Goal: Task Accomplishment & Management: Manage account settings

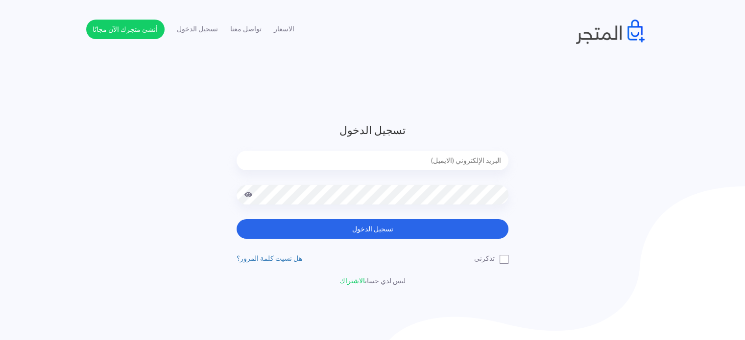
type input "diaraest2024@gmail.com"
click at [237, 219] on button "تسجيل الدخول" at bounding box center [373, 229] width 272 height 20
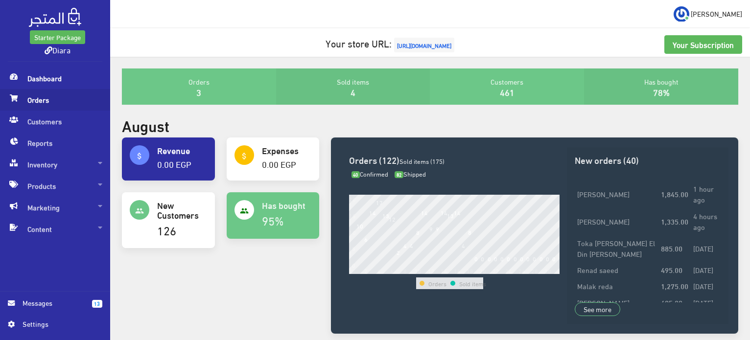
click at [22, 96] on span "Orders" at bounding box center [55, 100] width 95 height 22
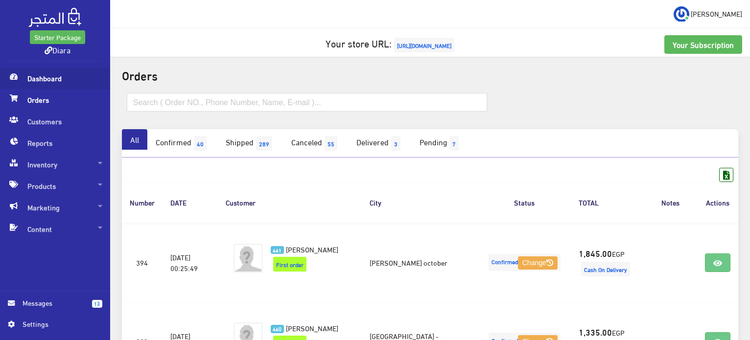
click at [47, 80] on span "Dashboard" at bounding box center [55, 79] width 95 height 22
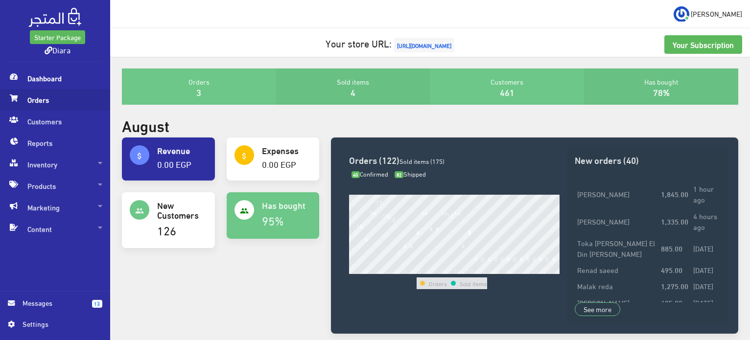
click at [48, 103] on span "Orders" at bounding box center [55, 100] width 95 height 22
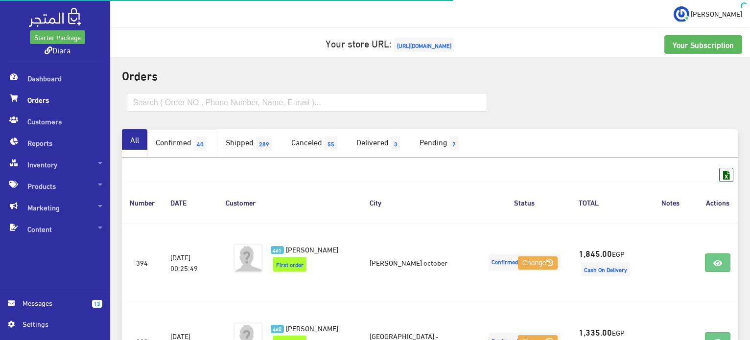
click at [194, 143] on link "Confirmed 40" at bounding box center [182, 143] width 70 height 28
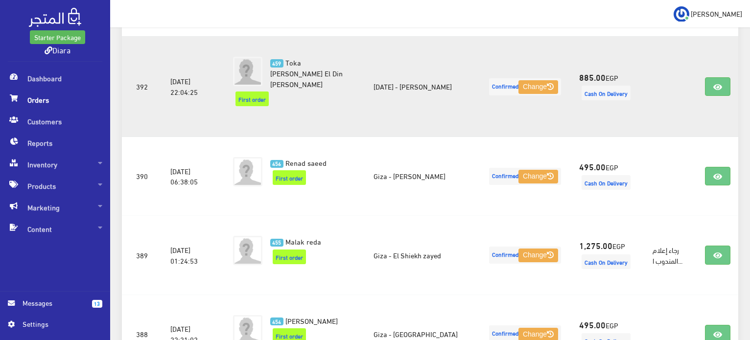
scroll to position [343, 0]
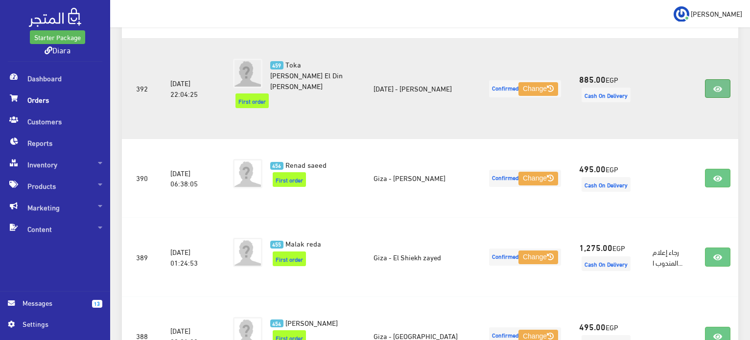
drag, startPoint x: 716, startPoint y: 91, endPoint x: 718, endPoint y: 86, distance: 5.0
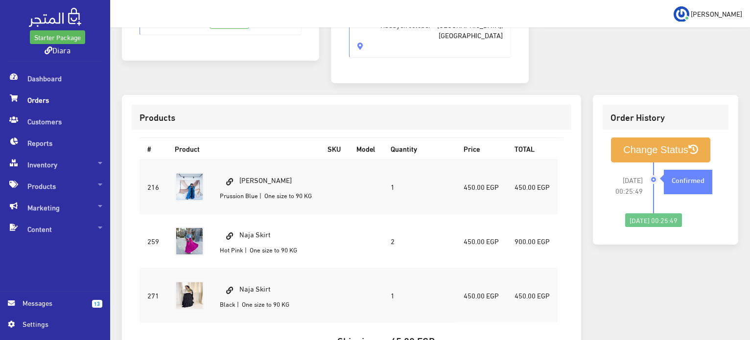
scroll to position [241, 0]
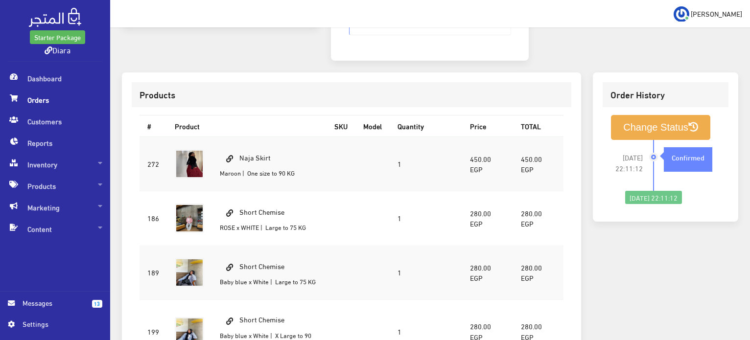
scroll to position [276, 0]
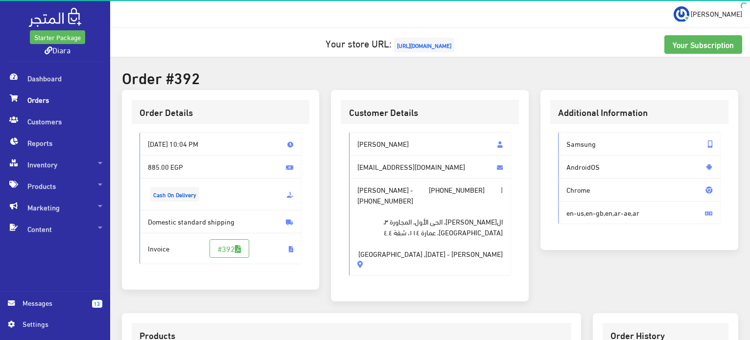
scroll to position [398, 0]
